Goal: Task Accomplishment & Management: Use online tool/utility

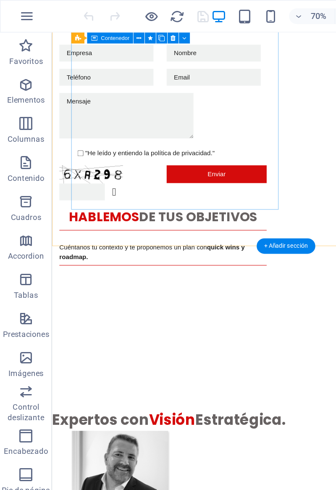
scroll to position [2102, 0]
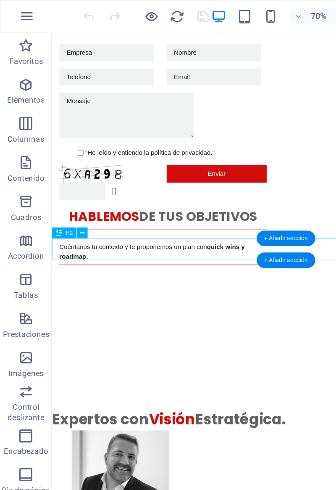
click at [106, 380] on div "Expertos con Visión Estratégica." at bounding box center [268, 390] width 433 height 20
click at [172, 380] on div "Expertos con Visión Estratégica." at bounding box center [268, 390] width 433 height 20
click at [167, 380] on div "Expertos con Visión Estratégica." at bounding box center [268, 390] width 433 height 20
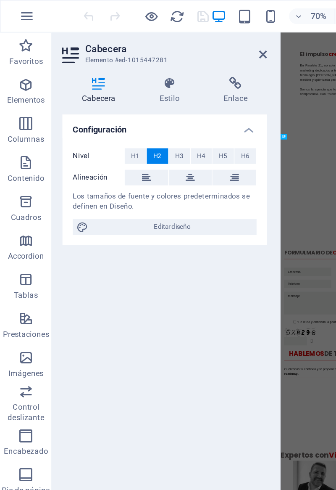
scroll to position [2518, 0]
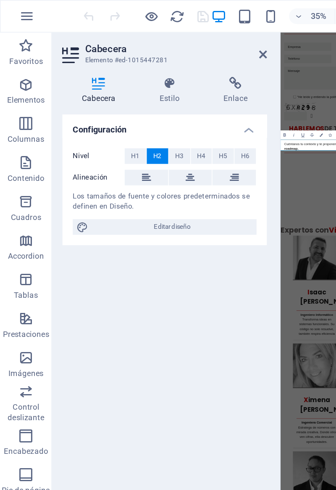
click at [117, 97] on span "H3" at bounding box center [116, 101] width 5 height 10
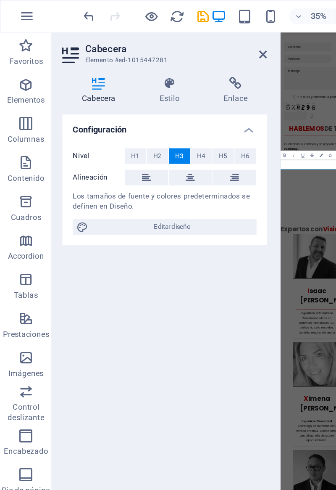
scroll to position [2480, 0]
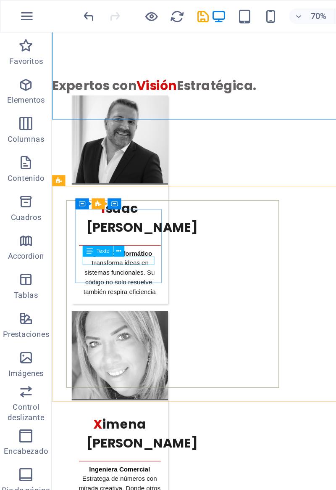
scroll to position [2410, 0]
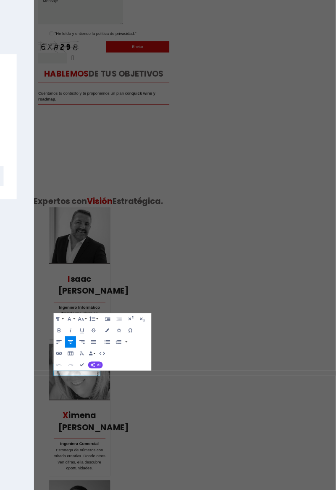
scroll to position [0, 0]
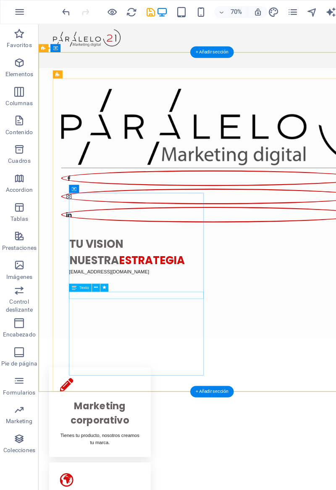
click at [129, 11] on icon "save" at bounding box center [132, 11] width 10 height 10
checkbox input "false"
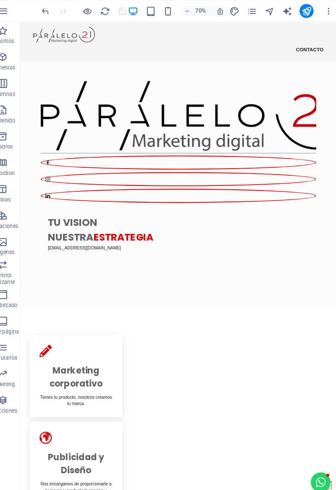
click at [307, 11] on icon "publish" at bounding box center [308, 11] width 10 height 10
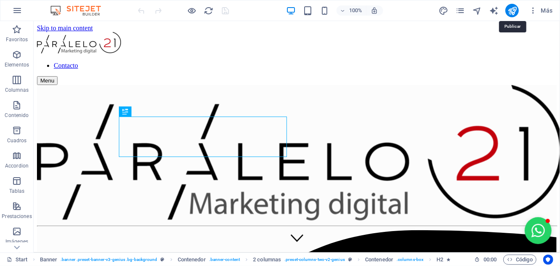
scroll to position [164, 0]
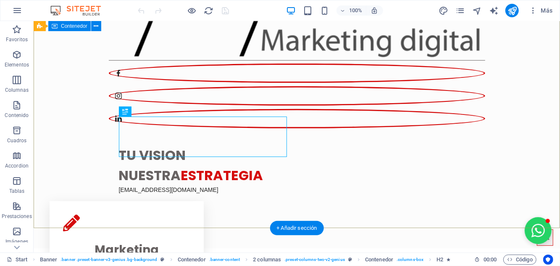
click at [509, 24] on div "TU VISION NUESTRA ESTRATEGIA hola@paralelo21.cl" at bounding box center [296, 79] width 527 height 336
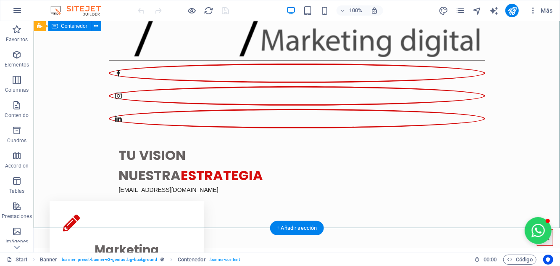
click at [508, 26] on div "TU VISION NUESTRA ESTRATEGIA hola@paralelo21.cl" at bounding box center [296, 79] width 527 height 336
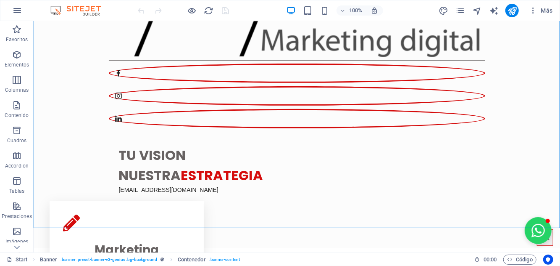
click at [515, 10] on icon "publish" at bounding box center [513, 11] width 10 height 10
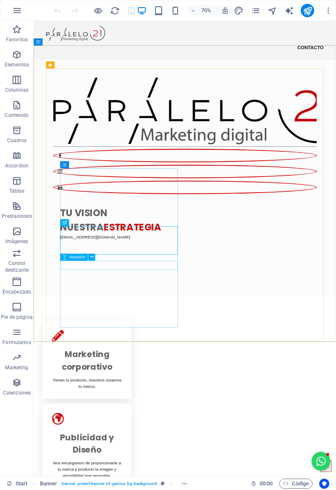
click at [74, 256] on span "Separador" at bounding box center [77, 256] width 16 height 3
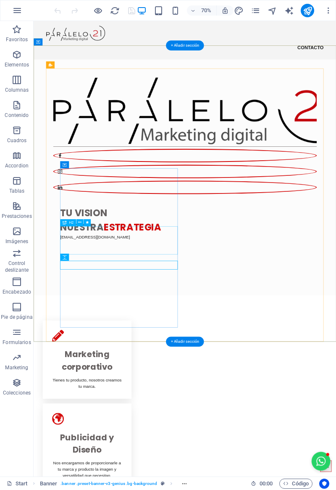
scroll to position [1, 0]
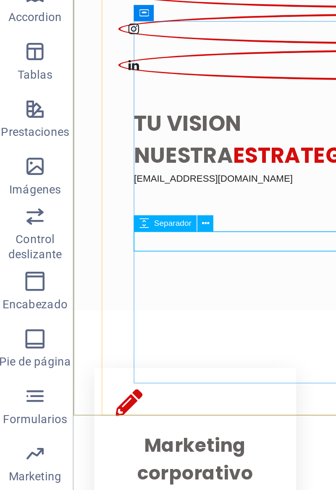
click at [98, 256] on div "Separador" at bounding box center [79, 257] width 39 height 8
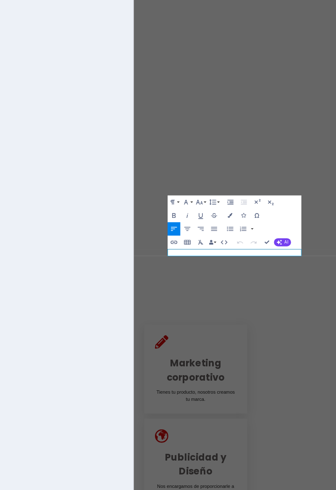
click at [212, 265] on button "Font Size" at bounding box center [211, 265] width 5 height 6
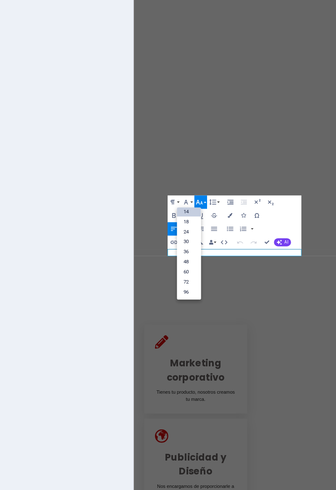
scroll to position [67, 0]
click at [204, 291] on link "48" at bounding box center [206, 291] width 11 height 5
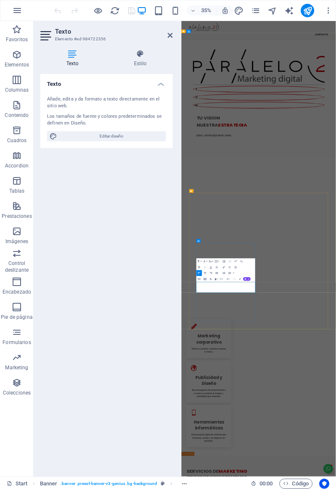
click at [247, 358] on p "​ hola@paralelo21.cl" at bounding box center [309, 343] width 168 height 30
click at [250, 358] on p "​ hola@paralelo21.cl" at bounding box center [309, 343] width 168 height 30
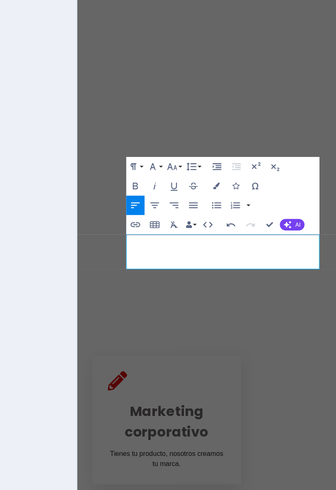
click at [211, 262] on icon "button" at bounding box center [210, 260] width 3 height 3
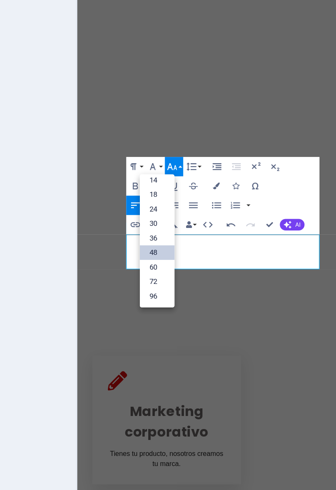
scroll to position [67, 0]
click at [203, 287] on link "48" at bounding box center [206, 288] width 11 height 5
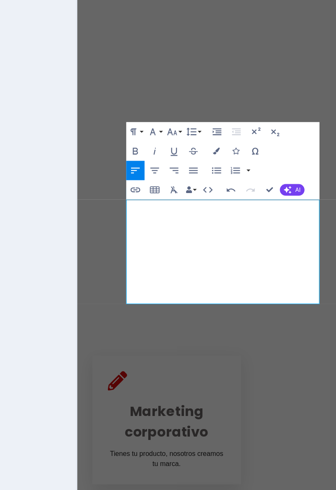
click at [211, 251] on icon "button" at bounding box center [210, 250] width 3 height 3
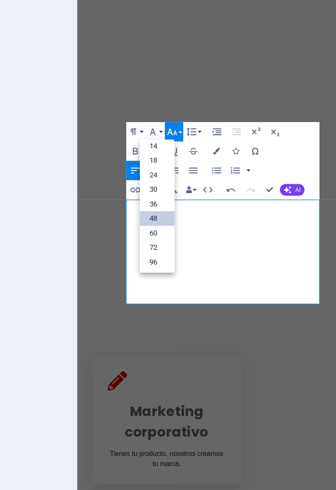
click at [203, 272] on link "36" at bounding box center [206, 272] width 11 height 5
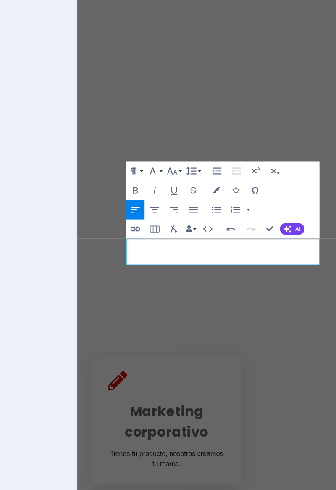
click at [212, 263] on button "Font Size" at bounding box center [211, 263] width 5 height 6
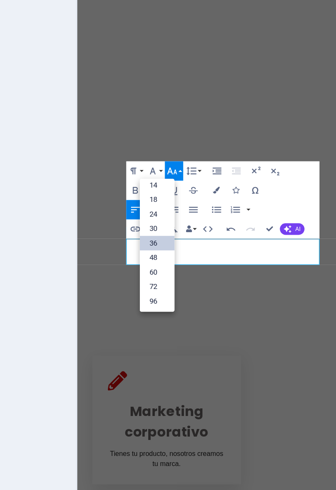
click at [204, 276] on link "24" at bounding box center [206, 276] width 11 height 5
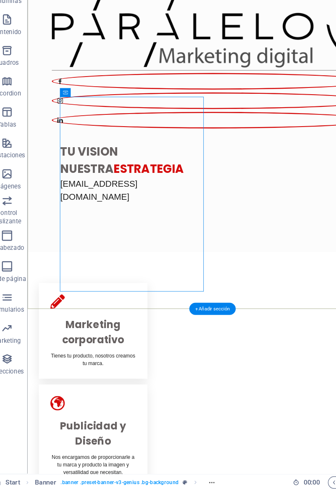
click at [51, 302] on div "TU VISION NUESTRA ESTRATEGIA hola@paralelo21.cl" at bounding box center [243, 178] width 397 height 413
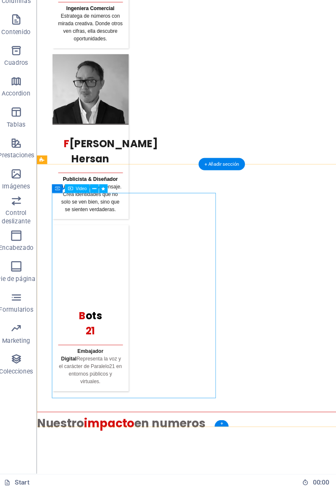
scroll to position [2742, 0]
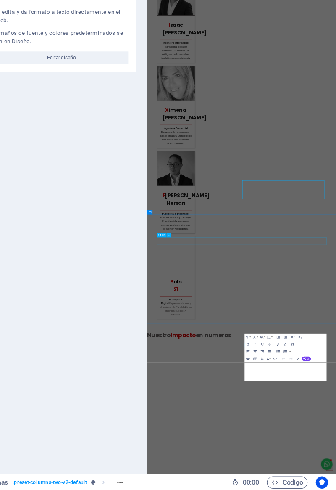
scroll to position [2480, 0]
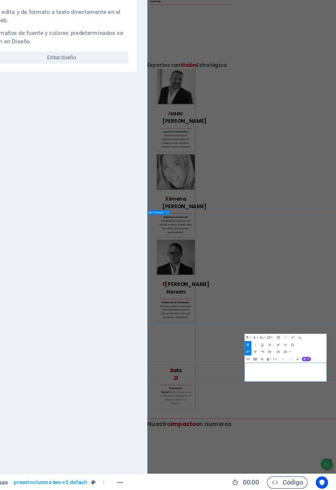
scroll to position [2479, 0]
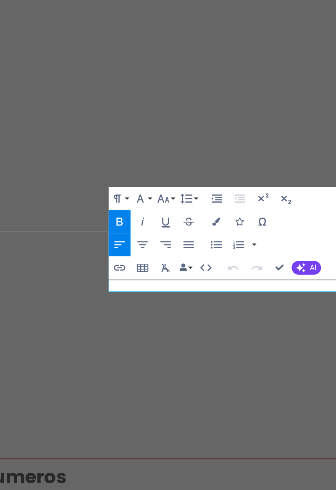
click at [275, 366] on icon "button" at bounding box center [275, 364] width 3 height 3
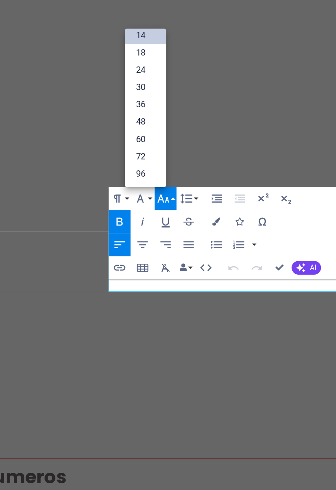
scroll to position [67, 0]
click at [269, 336] on link "30" at bounding box center [270, 337] width 11 height 5
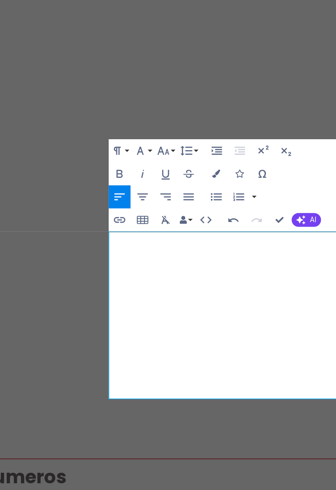
click at [276, 354] on icon "button" at bounding box center [275, 353] width 3 height 2
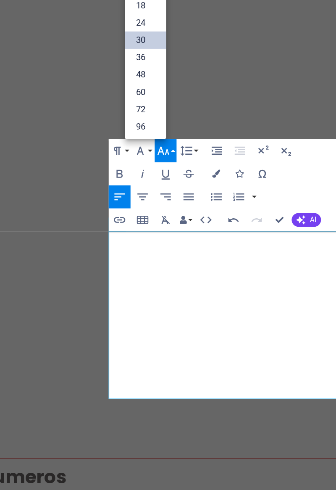
click at [269, 320] on link "24" at bounding box center [270, 320] width 11 height 5
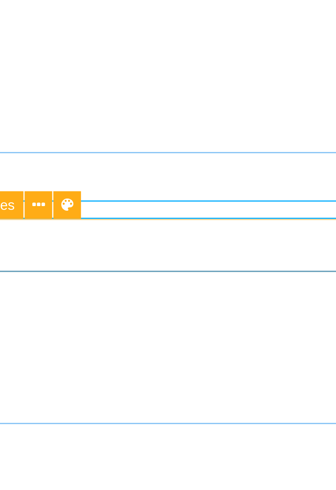
scroll to position [2707, 0]
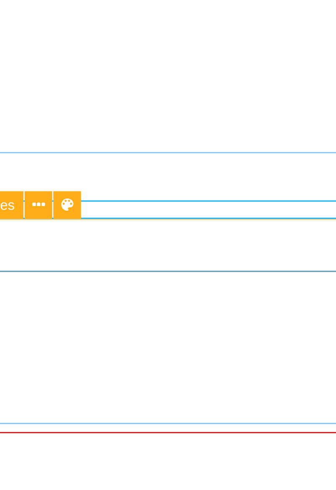
click at [250, 369] on icon at bounding box center [250, 367] width 3 height 6
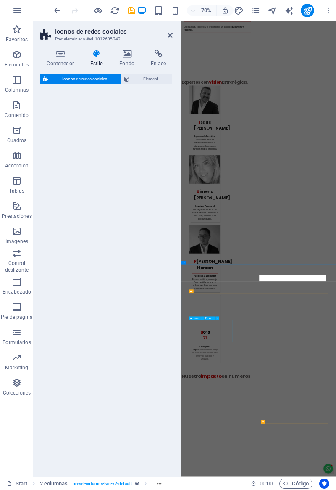
select select "rem"
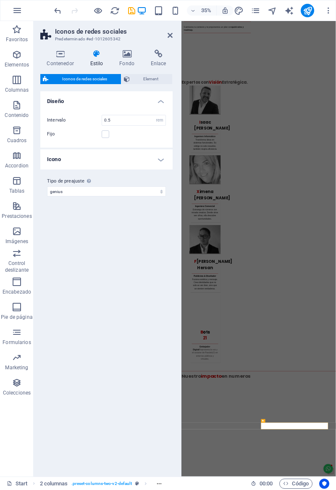
click at [97, 289] on div "Variantes Predeterminado Diseño Intervalo 0.5 px rem % vh vw Fijo Posición Icon…" at bounding box center [106, 280] width 132 height 378
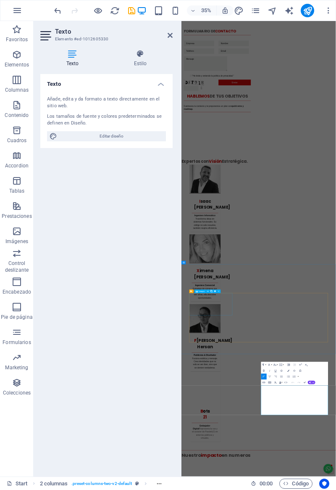
scroll to position [2483, 0]
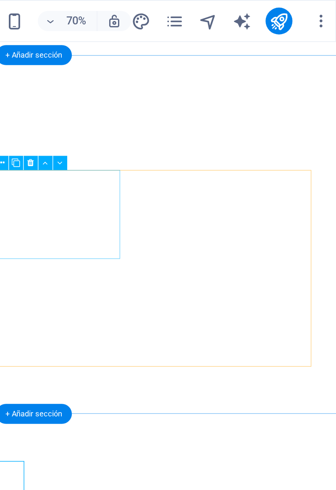
scroll to position [0, 0]
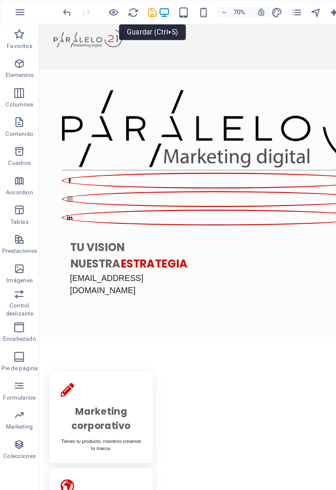
click at [132, 9] on icon "save" at bounding box center [132, 11] width 10 height 10
checkbox input "false"
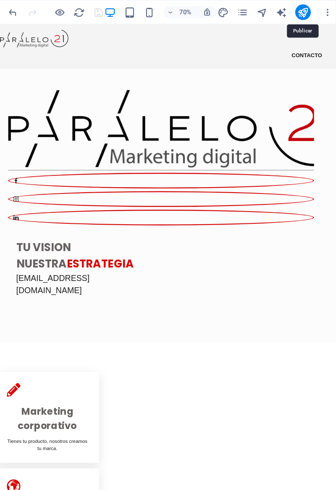
click at [305, 8] on icon "publish" at bounding box center [308, 11] width 10 height 10
click at [308, 16] on button "publish" at bounding box center [307, 10] width 13 height 13
